Goal: Navigation & Orientation: Find specific page/section

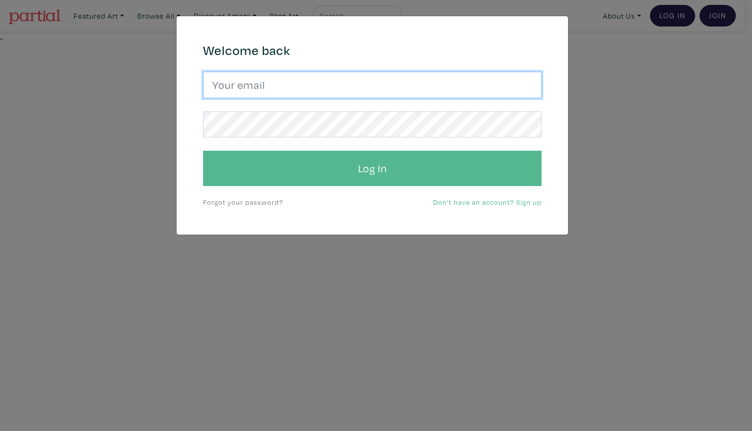
type input "Harley.yang@gmail.com"
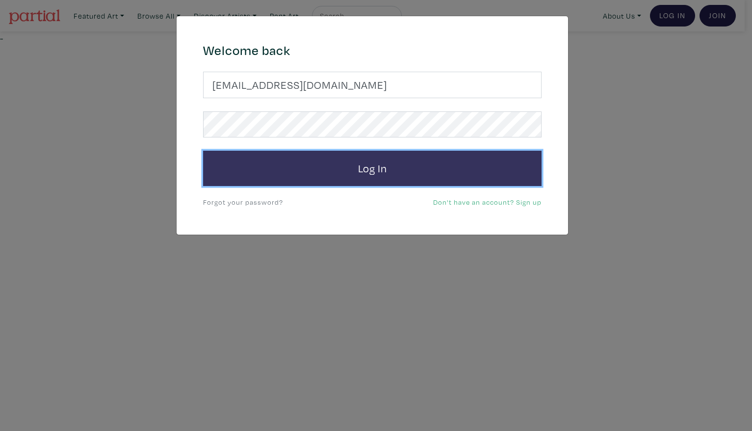
click at [382, 164] on button "Log In" at bounding box center [372, 168] width 338 height 35
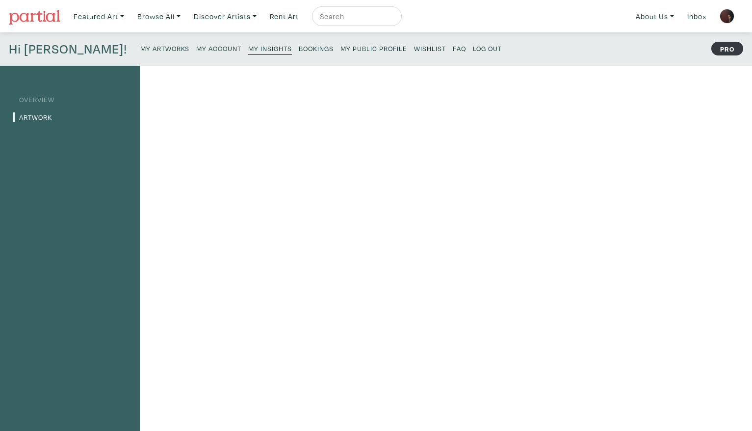
click at [50, 98] on link "Overview" at bounding box center [33, 99] width 41 height 9
click at [45, 114] on link "Artwork" at bounding box center [32, 116] width 39 height 9
click at [140, 46] on small "My Artworks" at bounding box center [164, 48] width 49 height 9
